Goal: Task Accomplishment & Management: Manage account settings

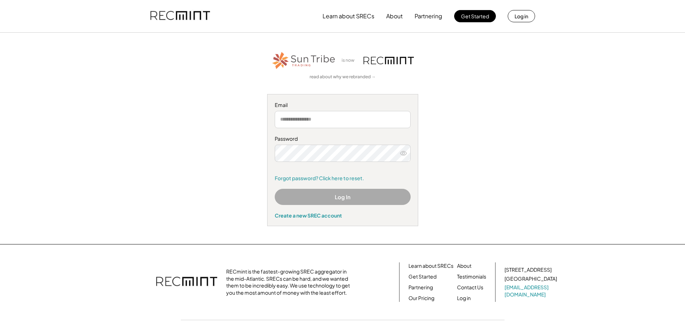
click at [304, 120] on input "email" at bounding box center [343, 119] width 136 height 17
type input "**********"
click at [405, 154] on icon at bounding box center [403, 153] width 7 height 7
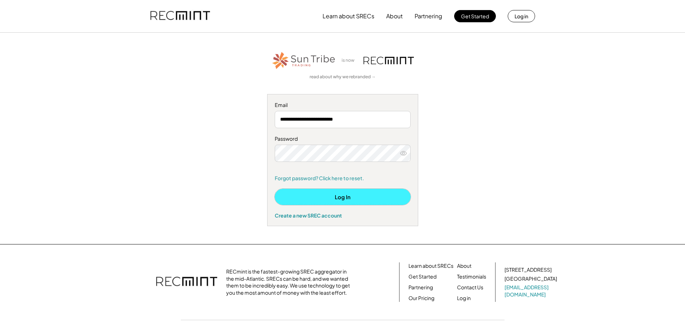
click at [336, 197] on button "Log In" at bounding box center [343, 197] width 136 height 16
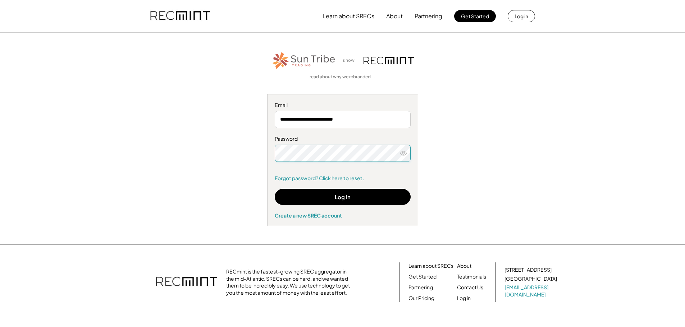
click at [258, 156] on div "**********" at bounding box center [342, 139] width 443 height 176
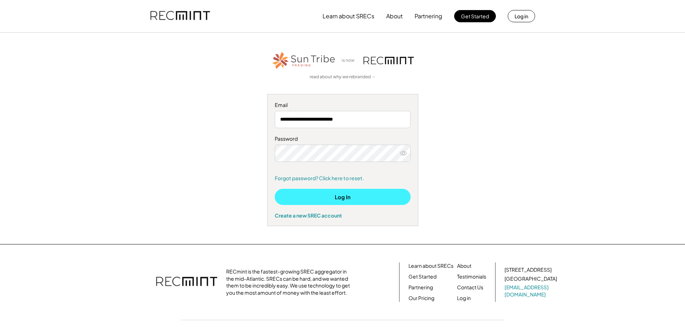
click at [322, 194] on button "Log In" at bounding box center [343, 197] width 136 height 16
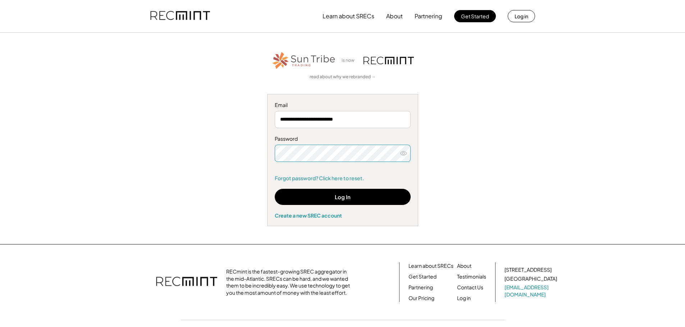
click at [165, 158] on div "**********" at bounding box center [342, 139] width 443 height 176
click at [408, 154] on div at bounding box center [343, 153] width 136 height 17
click at [404, 155] on icon at bounding box center [403, 153] width 7 height 7
click at [188, 160] on div "**********" at bounding box center [342, 139] width 443 height 176
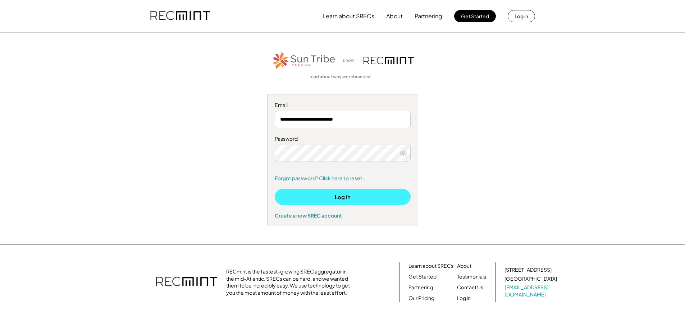
click at [342, 203] on button "Log In" at bounding box center [343, 197] width 136 height 16
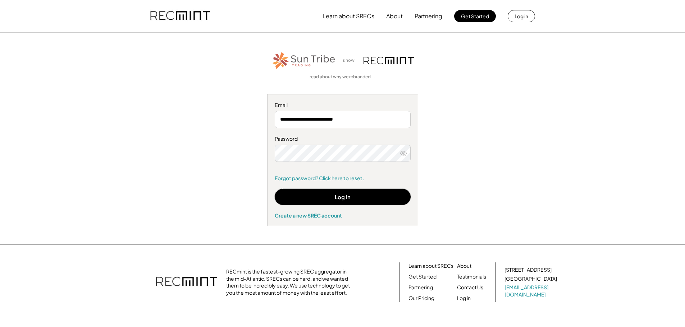
click at [248, 159] on div "**********" at bounding box center [342, 139] width 443 height 176
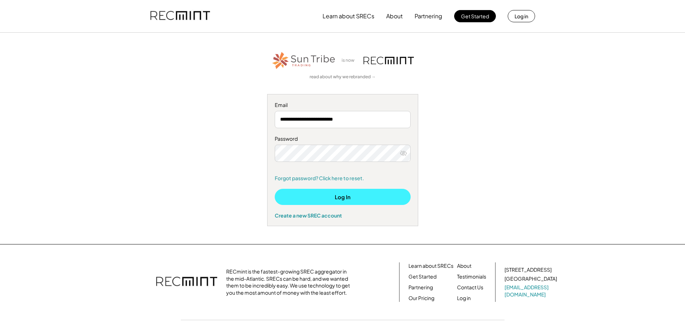
click at [338, 197] on button "Log In" at bounding box center [343, 197] width 136 height 16
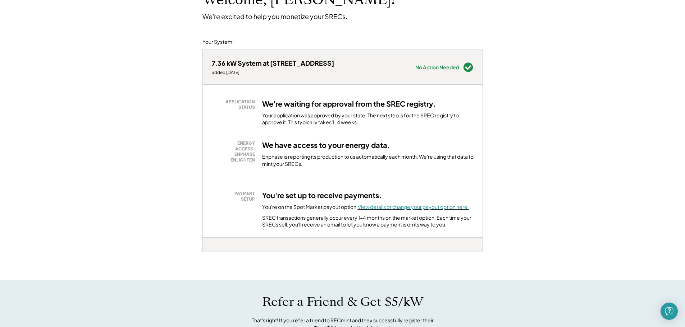
scroll to position [108, 0]
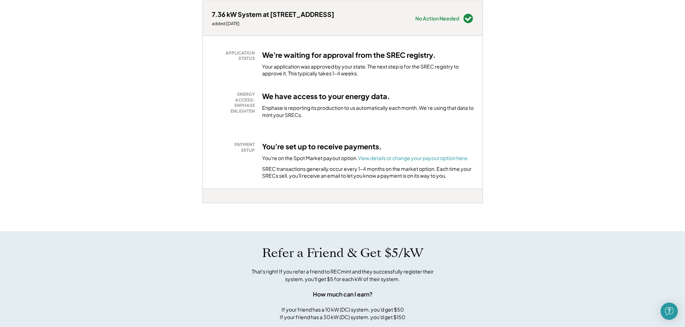
click at [387, 162] on div "You're set up to receive payments. You're on the Spot Market payout option. Vie…" at bounding box center [367, 161] width 211 height 38
click at [381, 160] on font "View details or change your payout option here." at bounding box center [413, 158] width 111 height 6
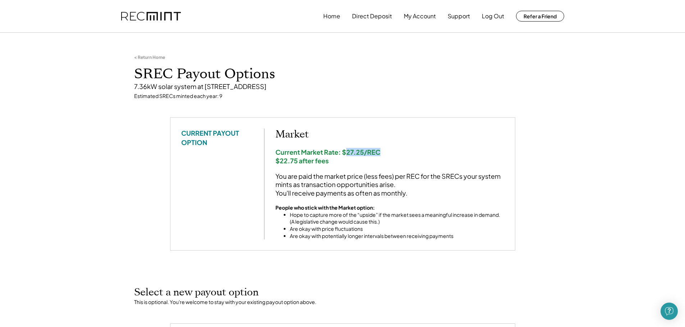
drag, startPoint x: 347, startPoint y: 155, endPoint x: 379, endPoint y: 155, distance: 31.6
click at [379, 155] on div "Current Market Rate: $27.25/REC $22.75 after fees" at bounding box center [389, 156] width 229 height 17
drag, startPoint x: 335, startPoint y: 164, endPoint x: 280, endPoint y: 161, distance: 55.0
click at [280, 161] on div "Current Market Rate: $27.25/REC $22.75 after fees" at bounding box center [389, 156] width 229 height 17
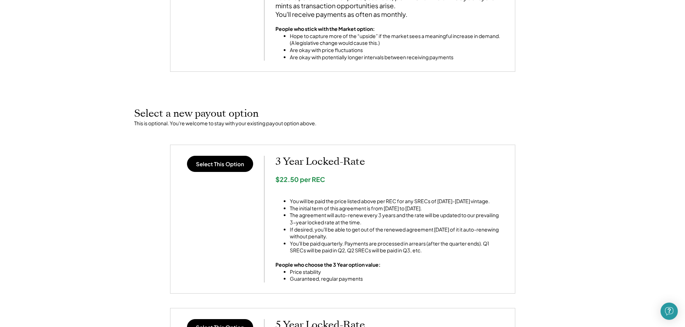
scroll to position [216, 0]
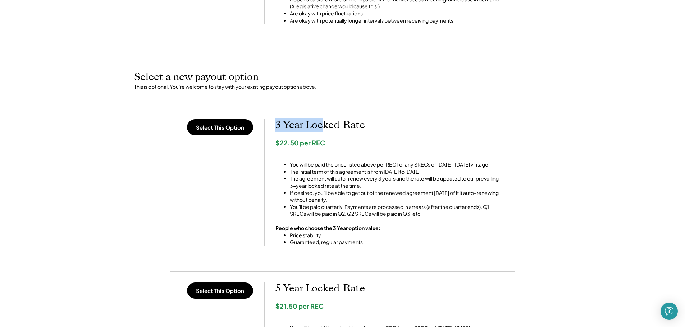
drag, startPoint x: 291, startPoint y: 127, endPoint x: 324, endPoint y: 128, distance: 32.4
click at [324, 128] on h2 "3 Year Locked-Rate" at bounding box center [389, 125] width 229 height 12
drag, startPoint x: 337, startPoint y: 142, endPoint x: 279, endPoint y: 143, distance: 58.6
click at [279, 143] on div "$22.50 per REC" at bounding box center [389, 143] width 229 height 8
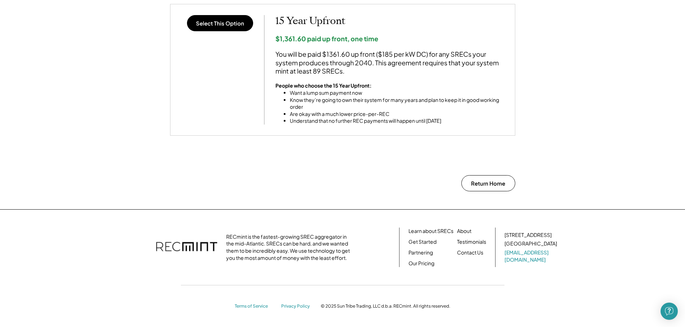
scroll to position [539, 0]
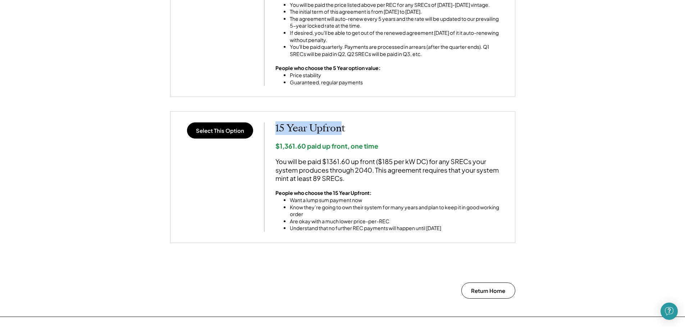
drag, startPoint x: 276, startPoint y: 131, endPoint x: 343, endPoint y: 131, distance: 66.8
click at [343, 131] on h2 "15 Year Upfront" at bounding box center [389, 129] width 229 height 12
drag, startPoint x: 355, startPoint y: 131, endPoint x: 275, endPoint y: 132, distance: 80.5
click at [275, 132] on div "Select This Option 15 Year Upfront $1,361.60 paid up front, one time You will b…" at bounding box center [342, 178] width 323 height 110
drag, startPoint x: 351, startPoint y: 160, endPoint x: 326, endPoint y: 161, distance: 25.5
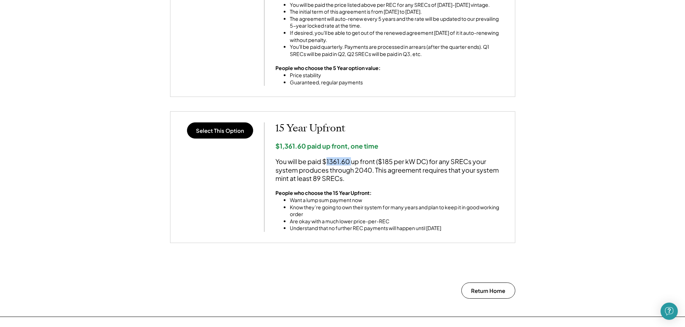
click at [326, 161] on div "You will be paid $1361.60 up front ($185 per kW DC) for any SRECs your system p…" at bounding box center [389, 169] width 229 height 25
click at [404, 181] on div "You will be paid $1361.60 up front ($185 per kW DC) for any SRECs your system p…" at bounding box center [389, 169] width 229 height 25
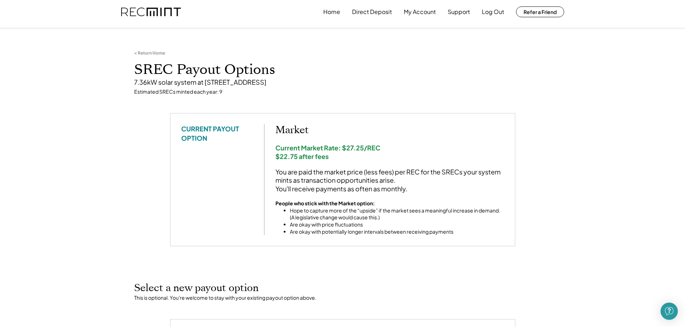
scroll to position [0, 0]
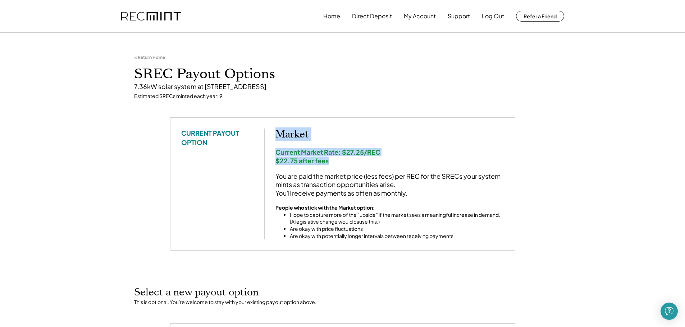
drag, startPoint x: 330, startPoint y: 159, endPoint x: 266, endPoint y: 159, distance: 63.6
click at [266, 159] on div "CURRENT PAYOUT OPTION Market Current Market Rate: $27.25/REC $22.75 after fees …" at bounding box center [342, 184] width 323 height 111
click at [303, 162] on div "Current Market Rate: $27.25/REC $22.75 after fees" at bounding box center [389, 156] width 229 height 17
click at [304, 161] on div "Current Market Rate: $27.25/REC $22.75 after fees" at bounding box center [389, 156] width 229 height 17
click at [328, 161] on div "Current Market Rate: $27.25/REC $22.75 after fees" at bounding box center [389, 156] width 229 height 17
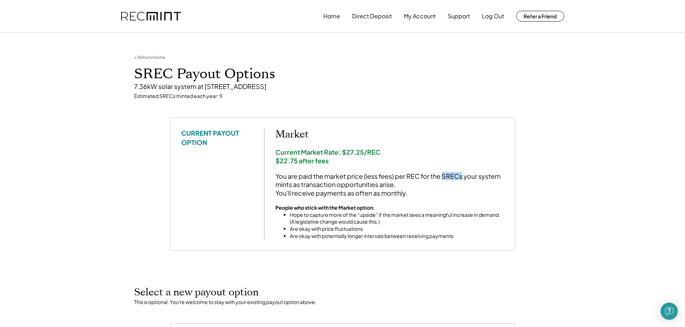
drag, startPoint x: 444, startPoint y: 177, endPoint x: 463, endPoint y: 178, distance: 18.7
click at [463, 178] on div "You are paid the market price (less fees) per REC for the SRECs your system min…" at bounding box center [389, 184] width 229 height 25
copy div "SRECs"
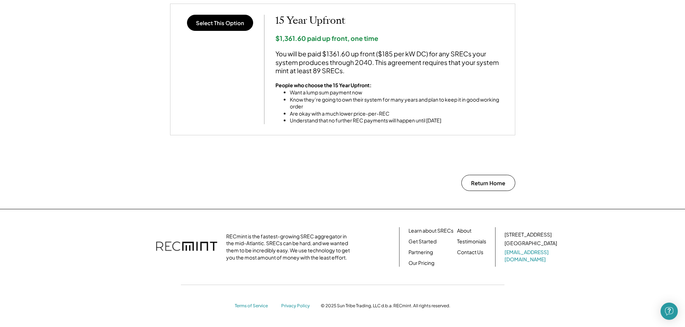
scroll to position [539, 0]
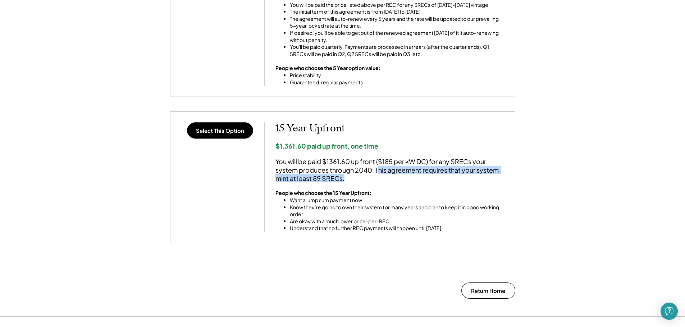
drag, startPoint x: 378, startPoint y: 169, endPoint x: 350, endPoint y: 179, distance: 30.0
click at [350, 179] on div "You will be paid $1361.60 up front ($185 per kW DC) for any SRECs your system p…" at bounding box center [389, 169] width 229 height 25
click at [452, 230] on li "Understand that no further REC payments will happen until 2040" at bounding box center [397, 228] width 214 height 7
click at [447, 226] on li "Understand that no further REC payments will happen until 2040" at bounding box center [397, 228] width 214 height 7
drag, startPoint x: 349, startPoint y: 176, endPoint x: 373, endPoint y: 171, distance: 24.7
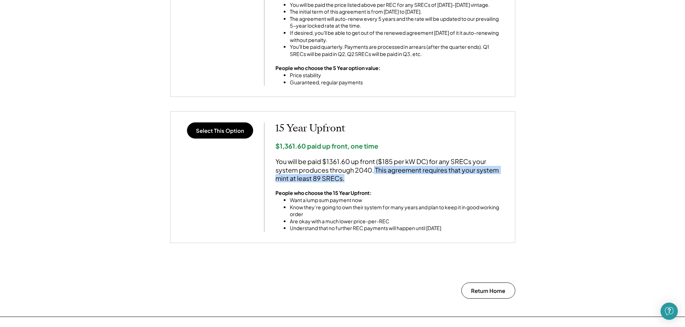
click at [373, 171] on div "You will be paid $1361.60 up front ($185 per kW DC) for any SRECs your system p…" at bounding box center [389, 169] width 229 height 25
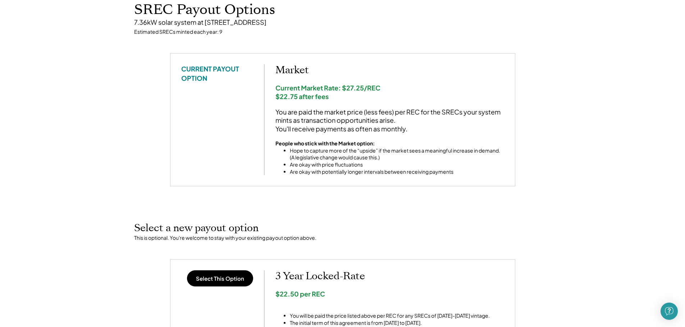
scroll to position [0, 0]
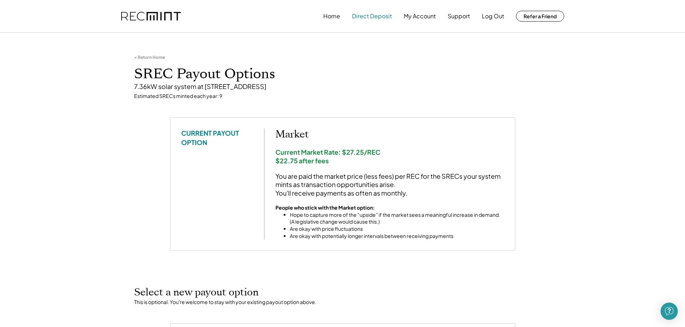
click at [371, 11] on button "Direct Deposit" at bounding box center [372, 16] width 40 height 14
click at [371, 17] on button "Direct Deposit" at bounding box center [372, 16] width 40 height 14
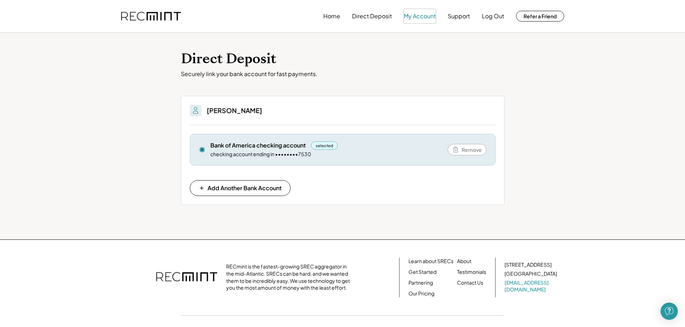
click at [420, 19] on button "My Account" at bounding box center [420, 16] width 32 height 14
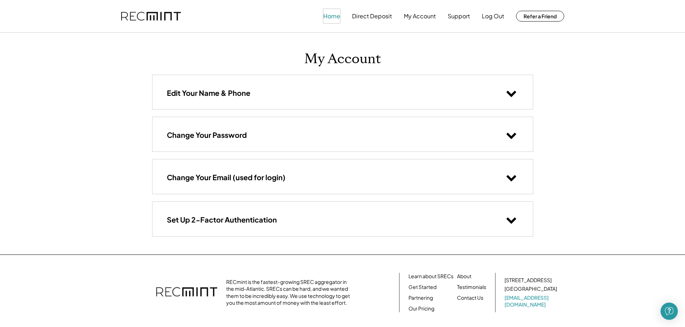
click at [335, 20] on button "Home" at bounding box center [331, 16] width 17 height 14
